Goal: Task Accomplishment & Management: Manage account settings

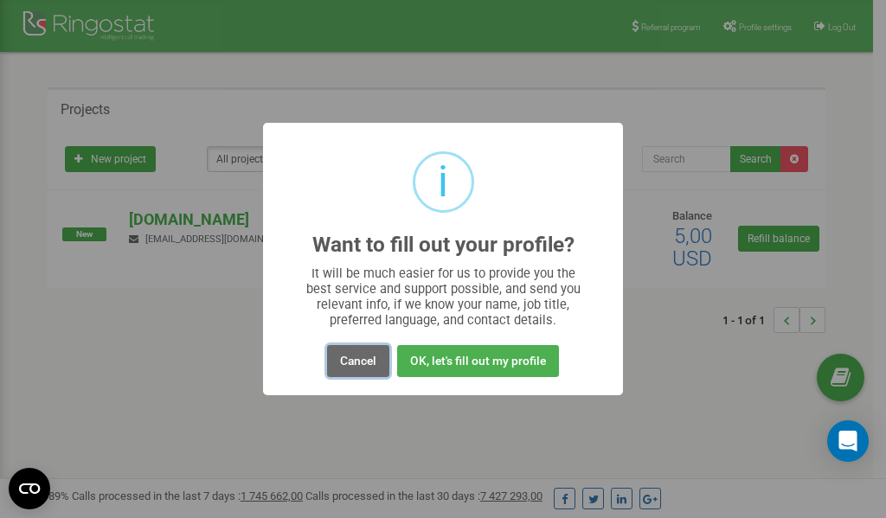
click at [354, 363] on button "Cancel" at bounding box center [358, 361] width 62 height 32
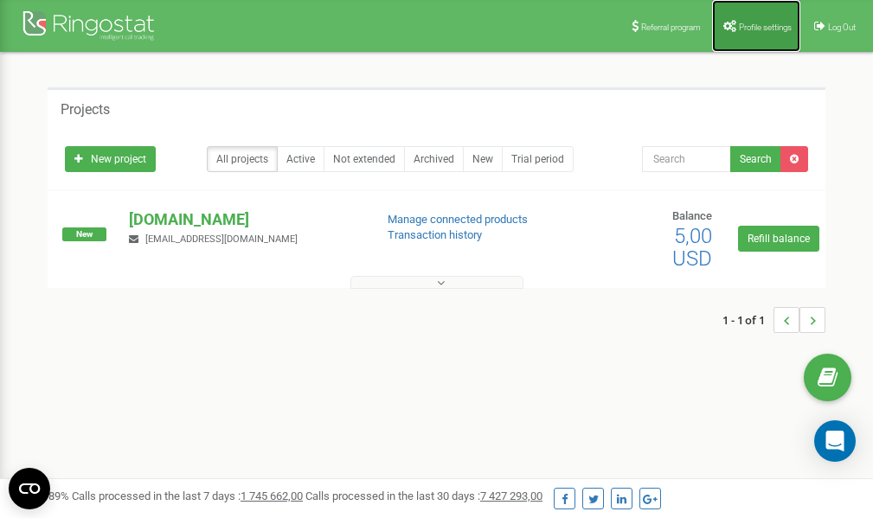
click at [747, 36] on link "Profile settings" at bounding box center [756, 26] width 88 height 52
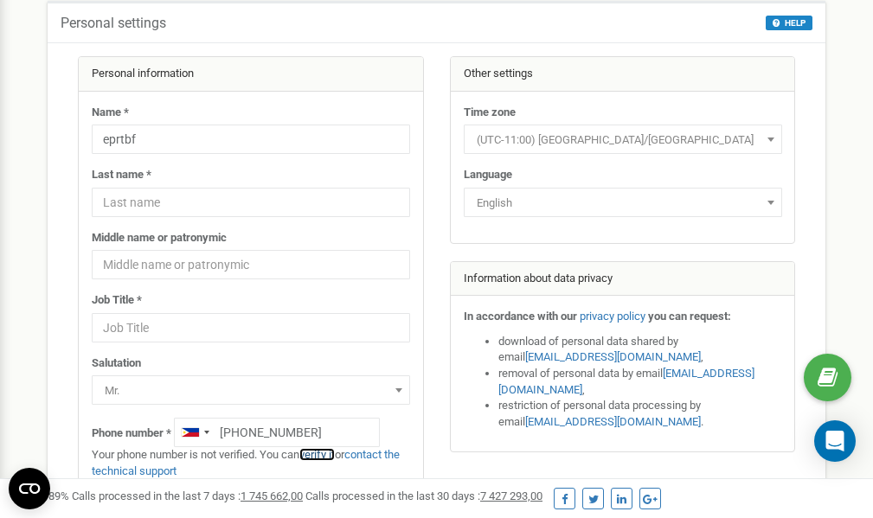
click at [323, 456] on link "verify it" at bounding box center [316, 454] width 35 height 13
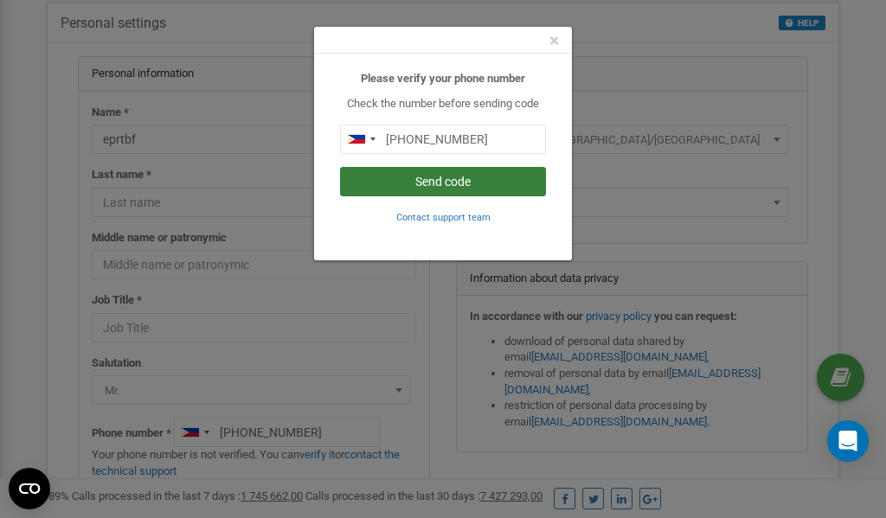
click at [439, 186] on button "Send code" at bounding box center [443, 181] width 206 height 29
